Goal: Task Accomplishment & Management: Complete application form

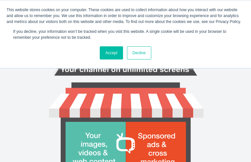
type input "ghOAdyIaZgHcxws"
type input "puluwax783@gmail.com"
type input "eUbmptkwni"
type input "lkDyQZIDi"
